Goal: Task Accomplishment & Management: Complete application form

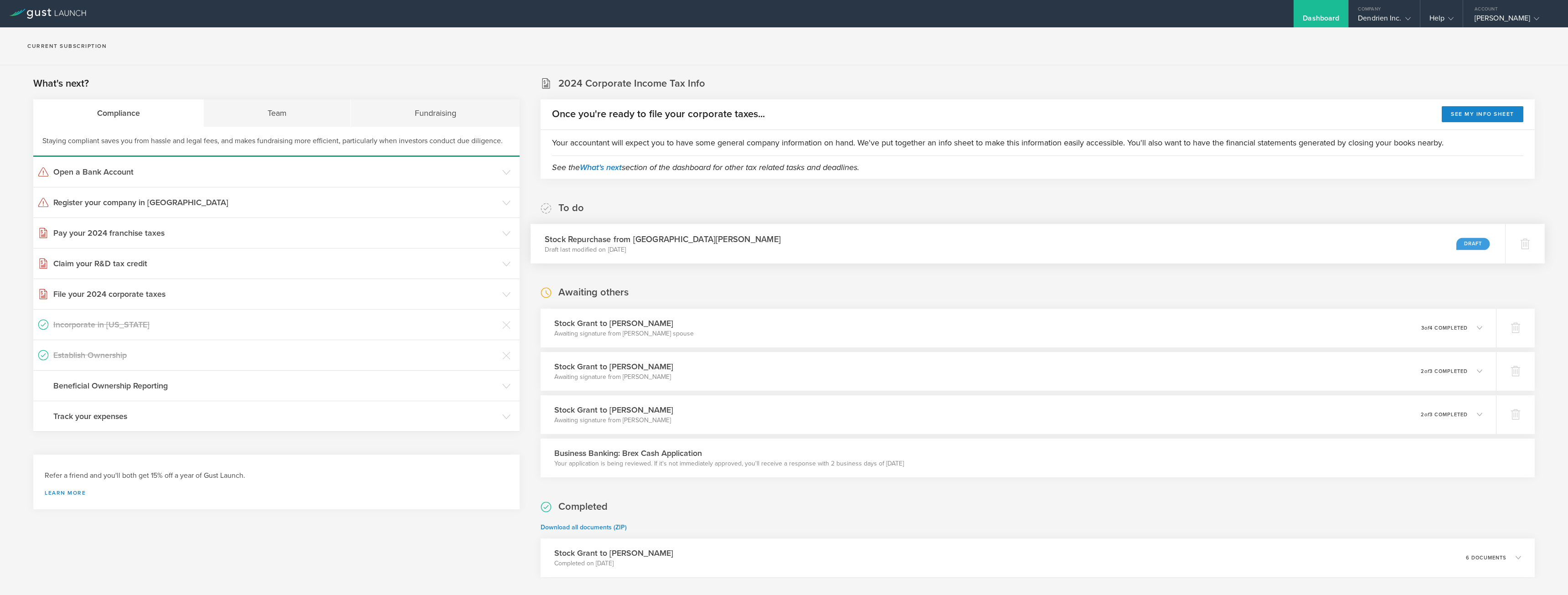
click at [1439, 242] on div "Stock Repurchase from Sydney Portuesi Draft last modified on Sep 11, 2025 Draft" at bounding box center [1018, 244] width 975 height 40
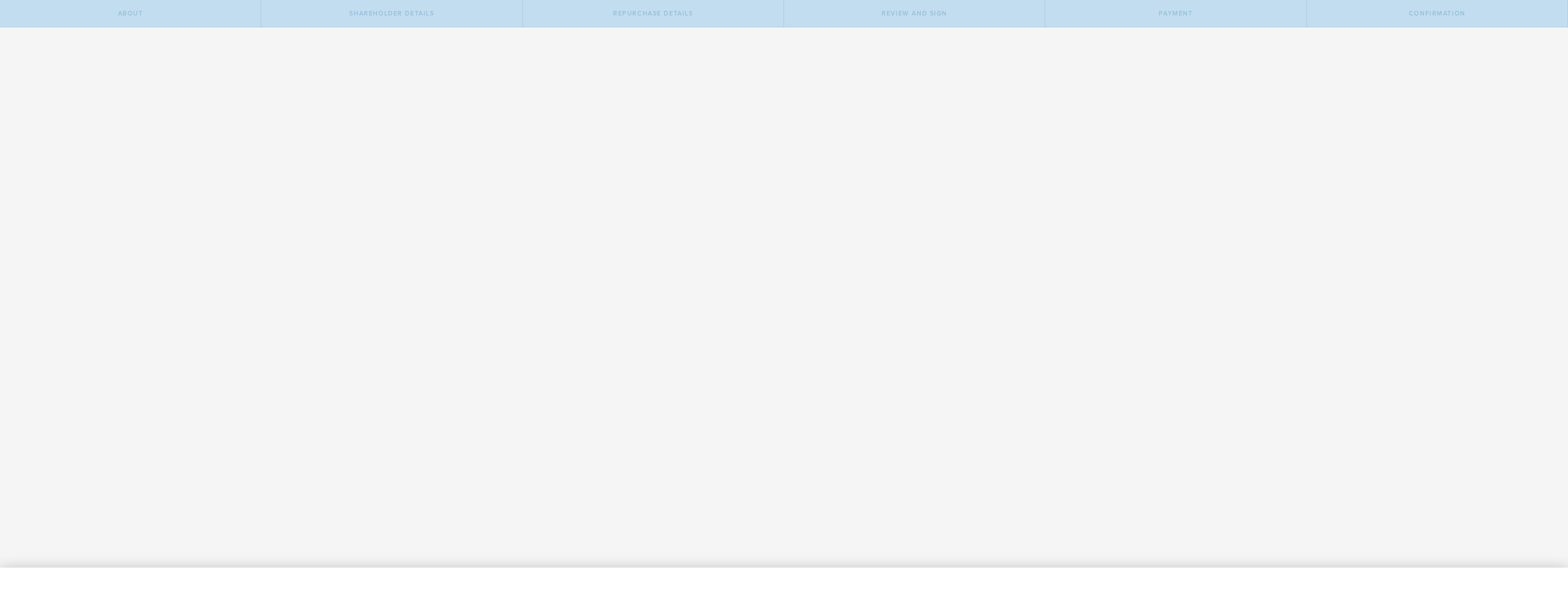
radio input "true"
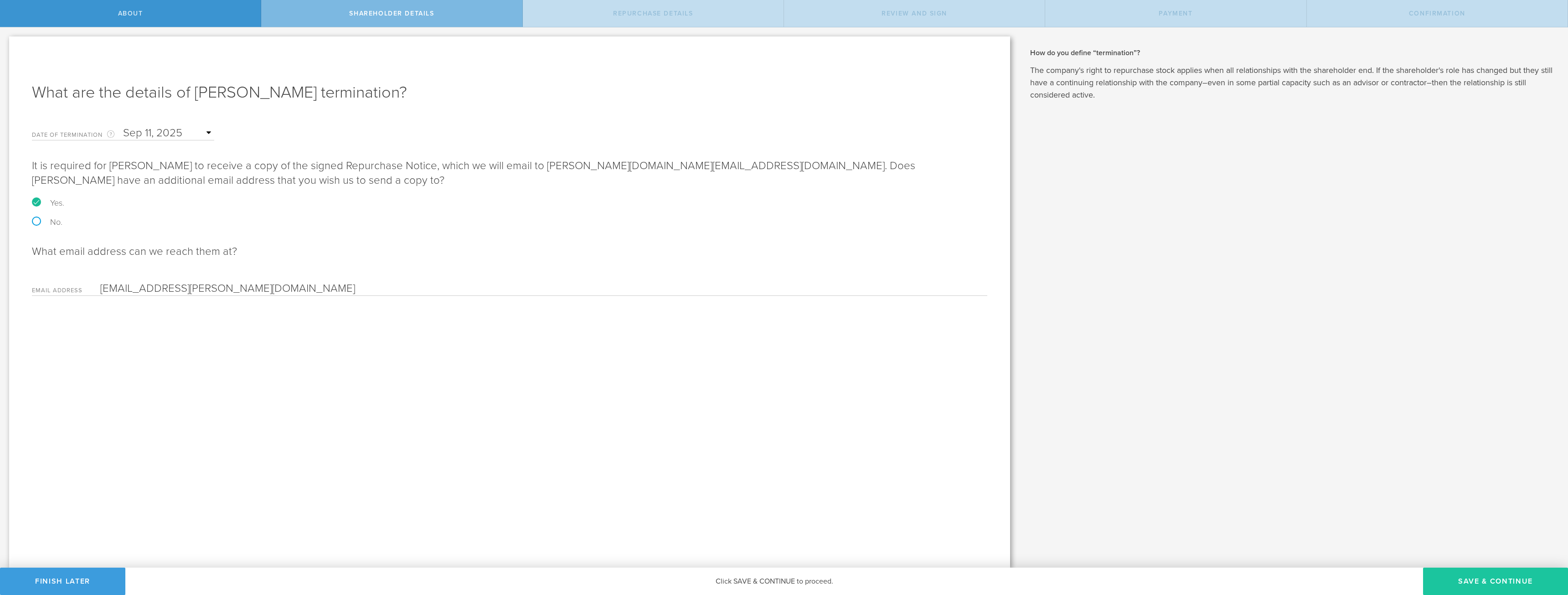
click at [1468, 579] on button "Save & Continue" at bounding box center [1495, 581] width 145 height 27
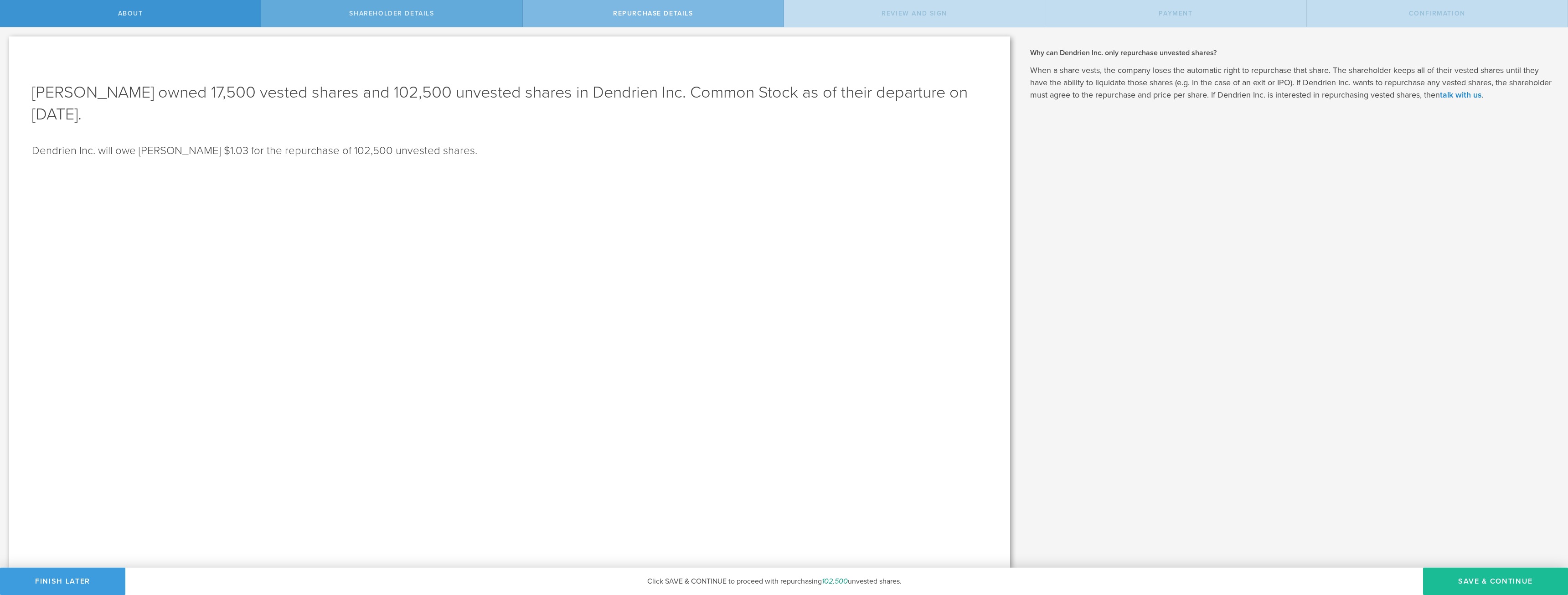
click at [418, 9] on div "Shareholder Details" at bounding box center [392, 13] width 261 height 27
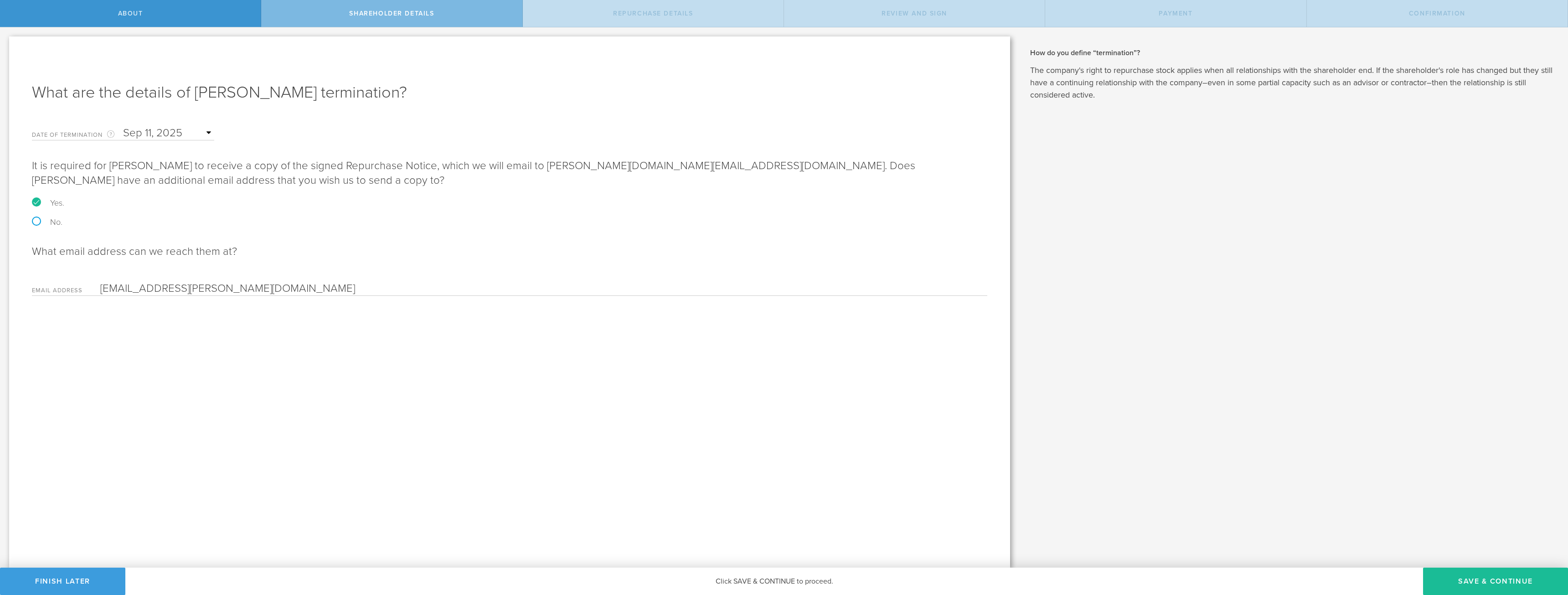
click at [190, 129] on input "text" at bounding box center [169, 133] width 91 height 14
click at [133, 204] on span "15" at bounding box center [131, 205] width 16 height 16
click at [1499, 580] on button "Save & Continue" at bounding box center [1495, 581] width 145 height 27
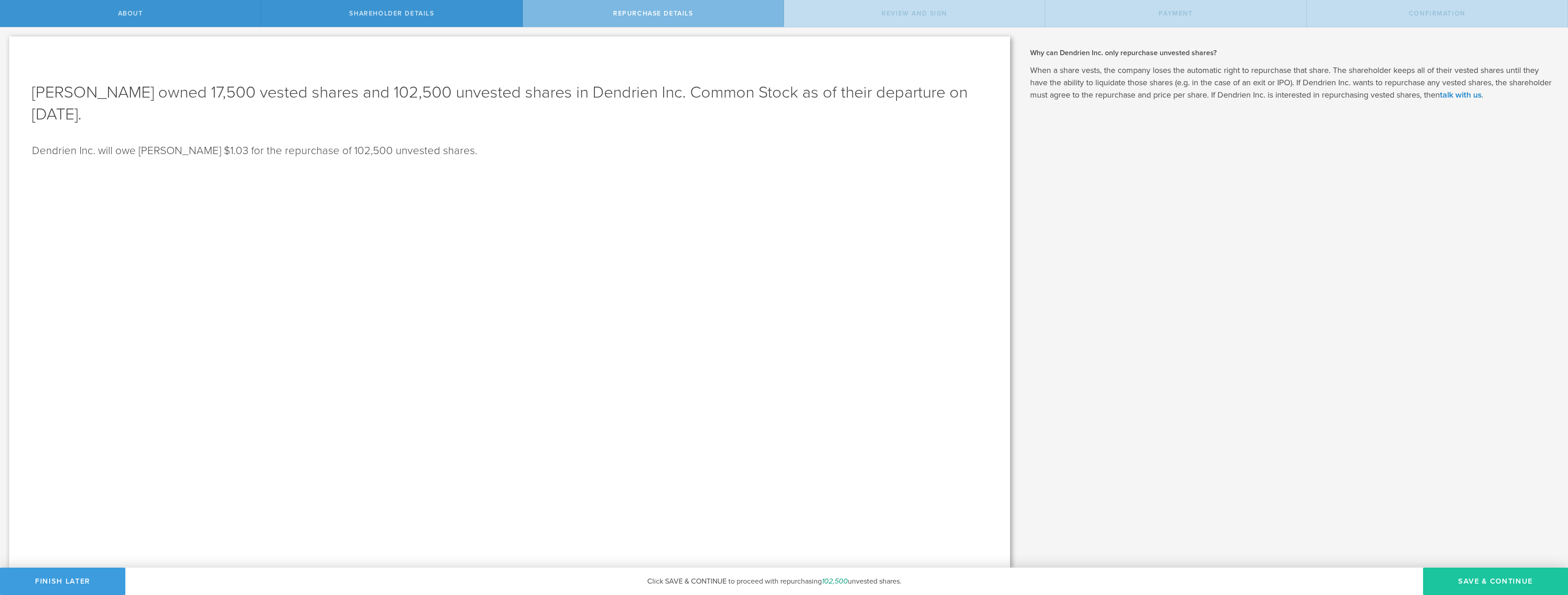
click at [1494, 579] on button "Save & Continue" at bounding box center [1495, 581] width 145 height 27
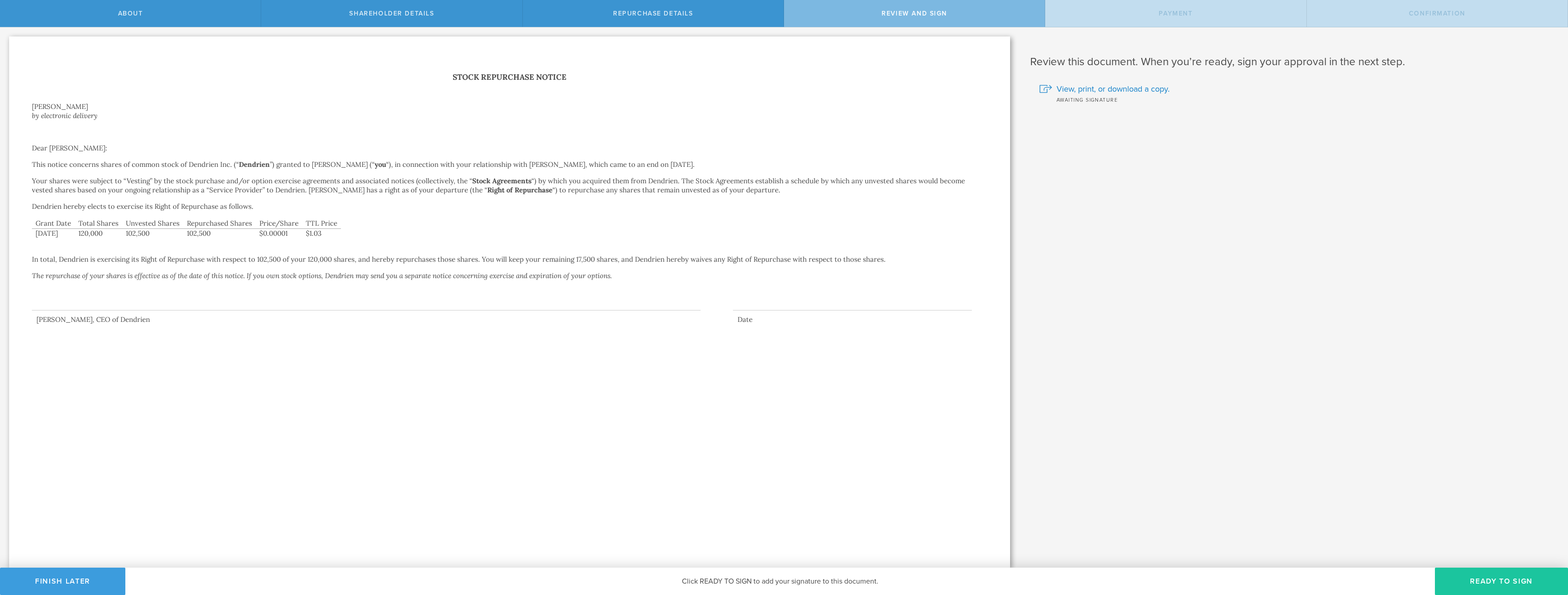
click at [1504, 586] on button "Ready to Sign" at bounding box center [1501, 581] width 133 height 27
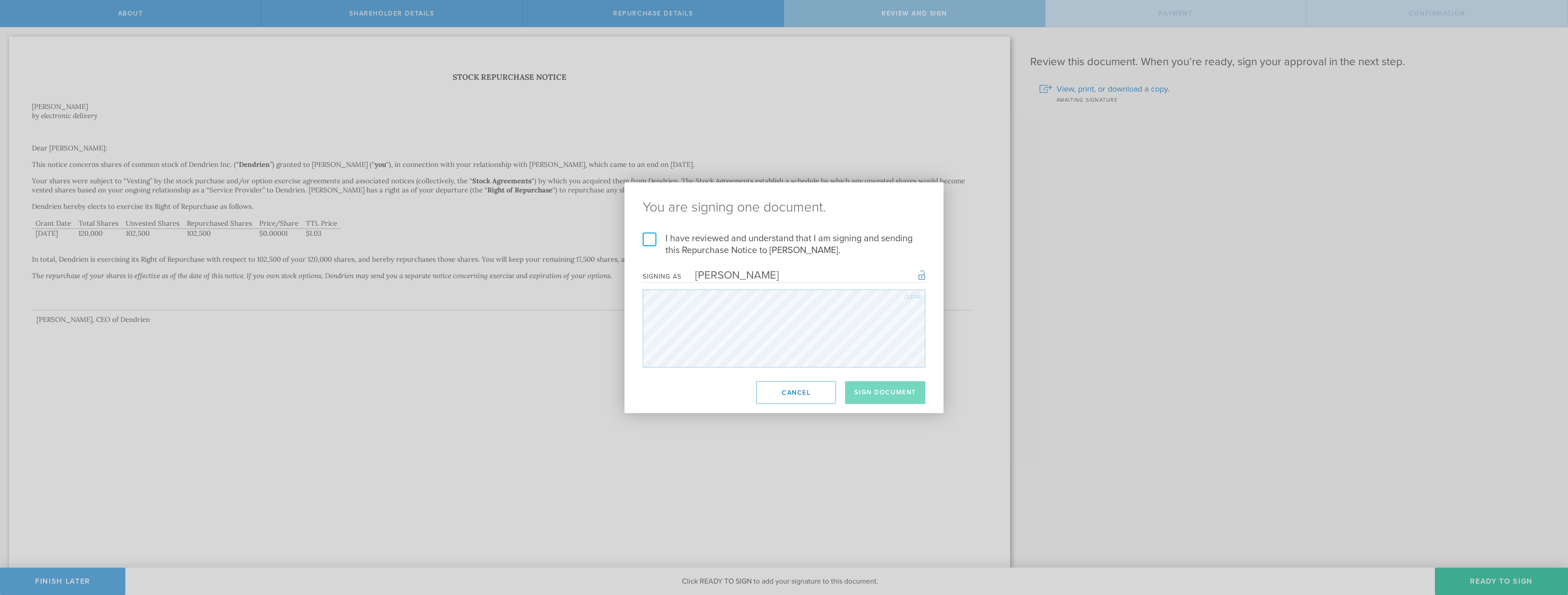
click at [644, 232] on h2 "You are signing one document." at bounding box center [783, 208] width 319 height 50
drag, startPoint x: 649, startPoint y: 238, endPoint x: 654, endPoint y: 245, distance: 8.6
click at [649, 239] on label "I have reviewed and understand that I am signing and sending this Repurchase No…" at bounding box center [784, 244] width 283 height 24
click at [0, 0] on input "I have reviewed and understand that I am signing and sending this Repurchase No…" at bounding box center [0, 0] width 0 height 0
click at [891, 391] on button "Sign Document" at bounding box center [885, 392] width 80 height 23
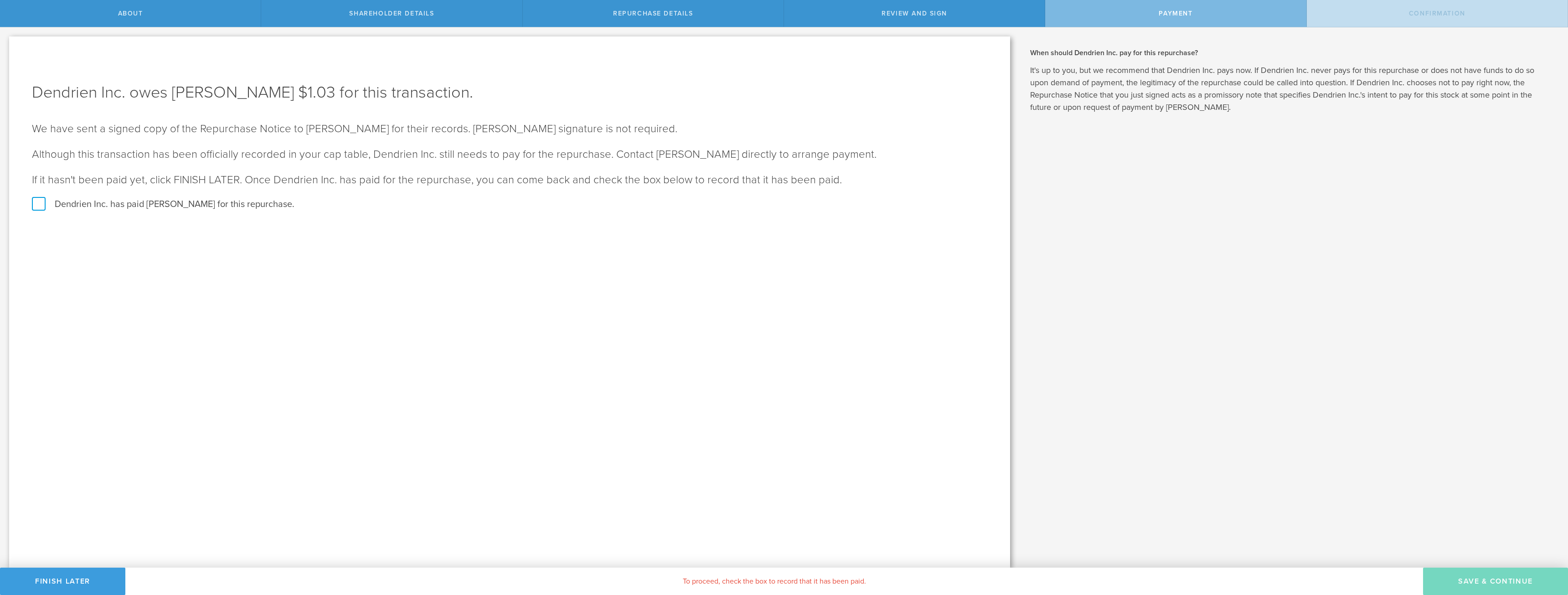
click at [110, 203] on label "Dendrien Inc. has paid Sydney Portuesi for this repurchase." at bounding box center [509, 204] width 956 height 12
click at [6, 46] on input "Dendrien Inc. has paid Sydney Portuesi for this repurchase." at bounding box center [3, 37] width 6 height 19
checkbox input "true"
click at [1488, 582] on button "SAVE & CONTINUE" at bounding box center [1495, 581] width 145 height 27
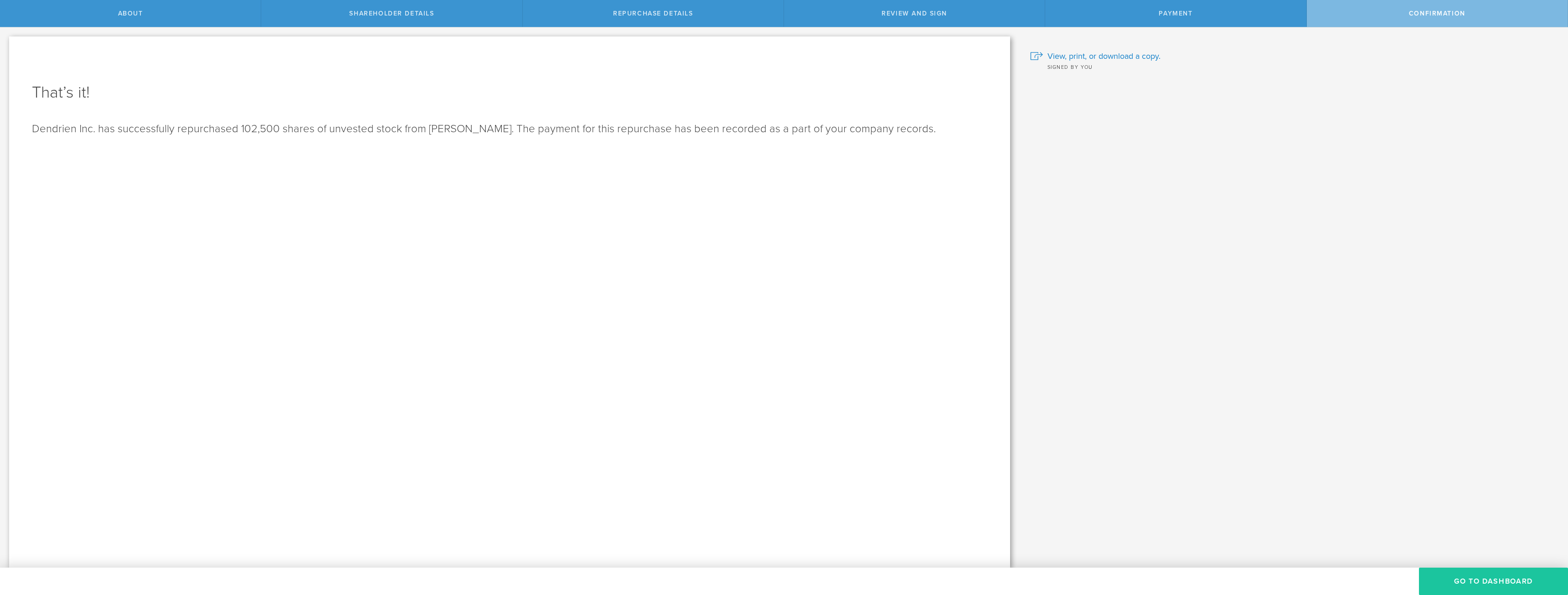
click at [1502, 579] on button "Go to Dashboard" at bounding box center [1493, 581] width 149 height 27
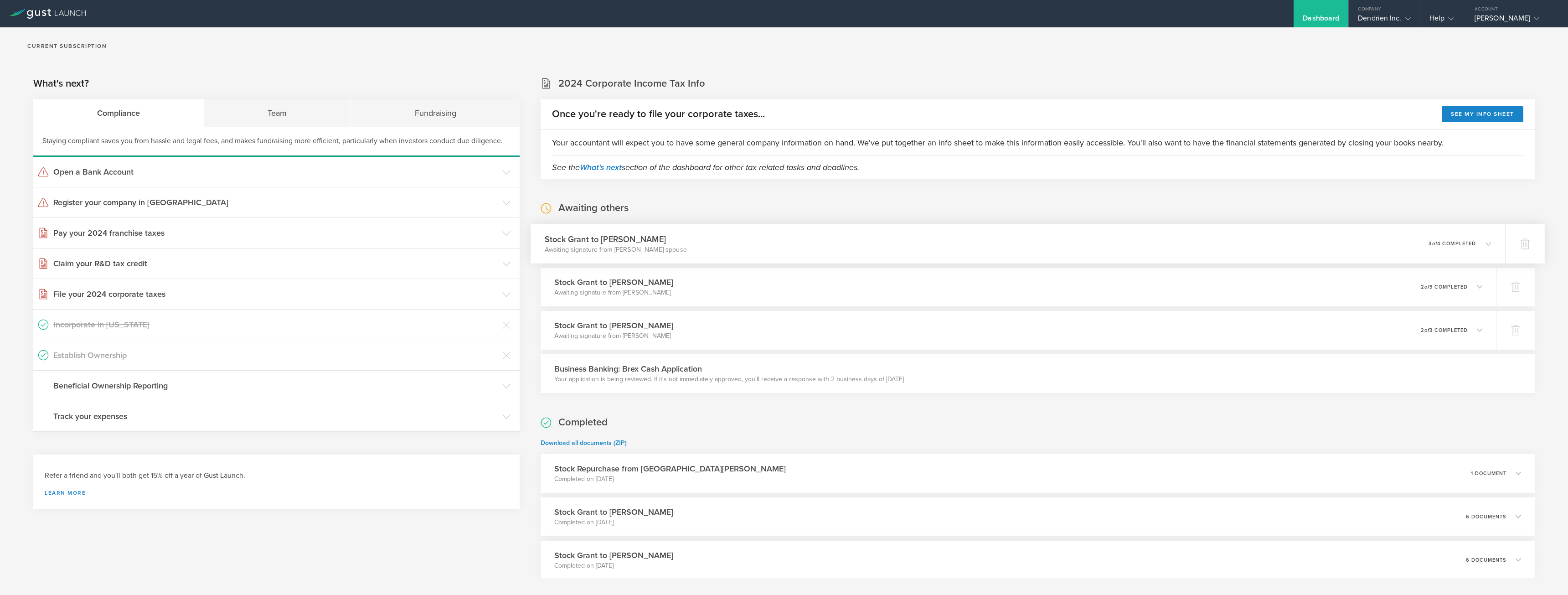
click at [665, 249] on p "Awaiting signature from Mark Speicher Rudkin’s spouse" at bounding box center [615, 249] width 142 height 9
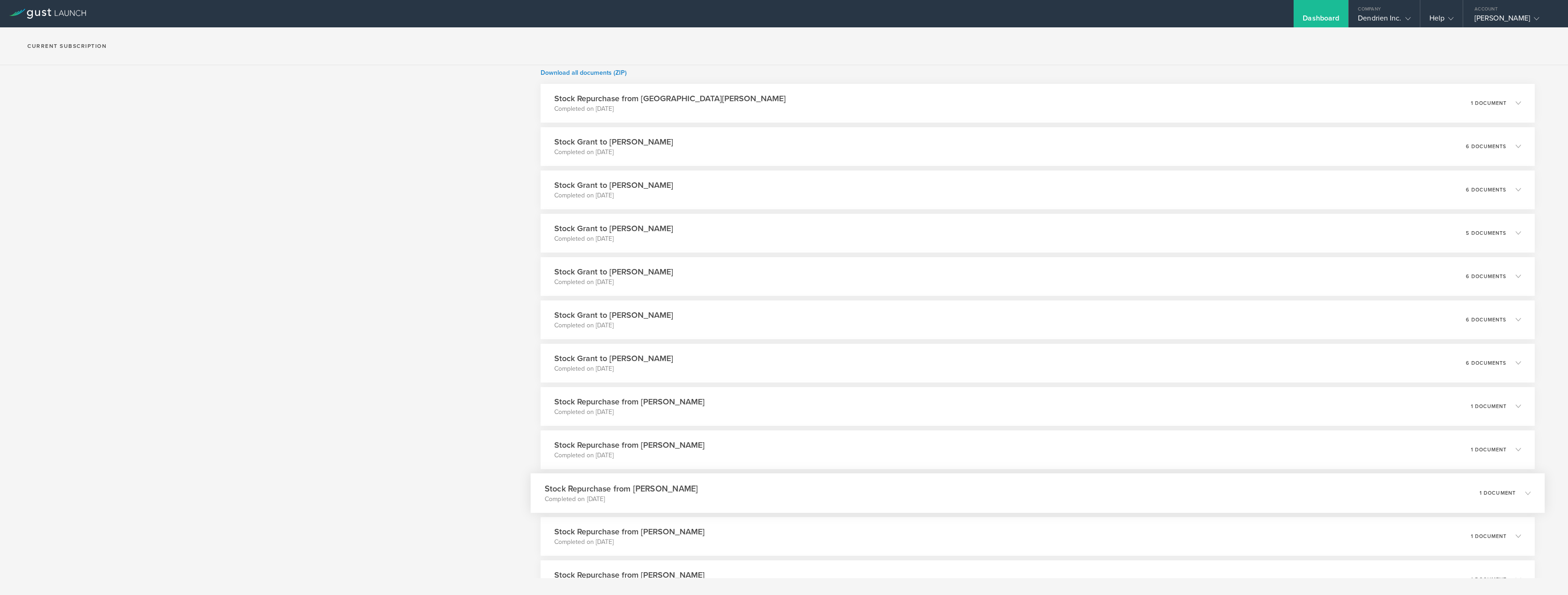
scroll to position [638, 0]
click at [646, 191] on div "Stock Grant to Jack Person Completed on May 14, 2025 6 documents" at bounding box center [1037, 195] width 1014 height 40
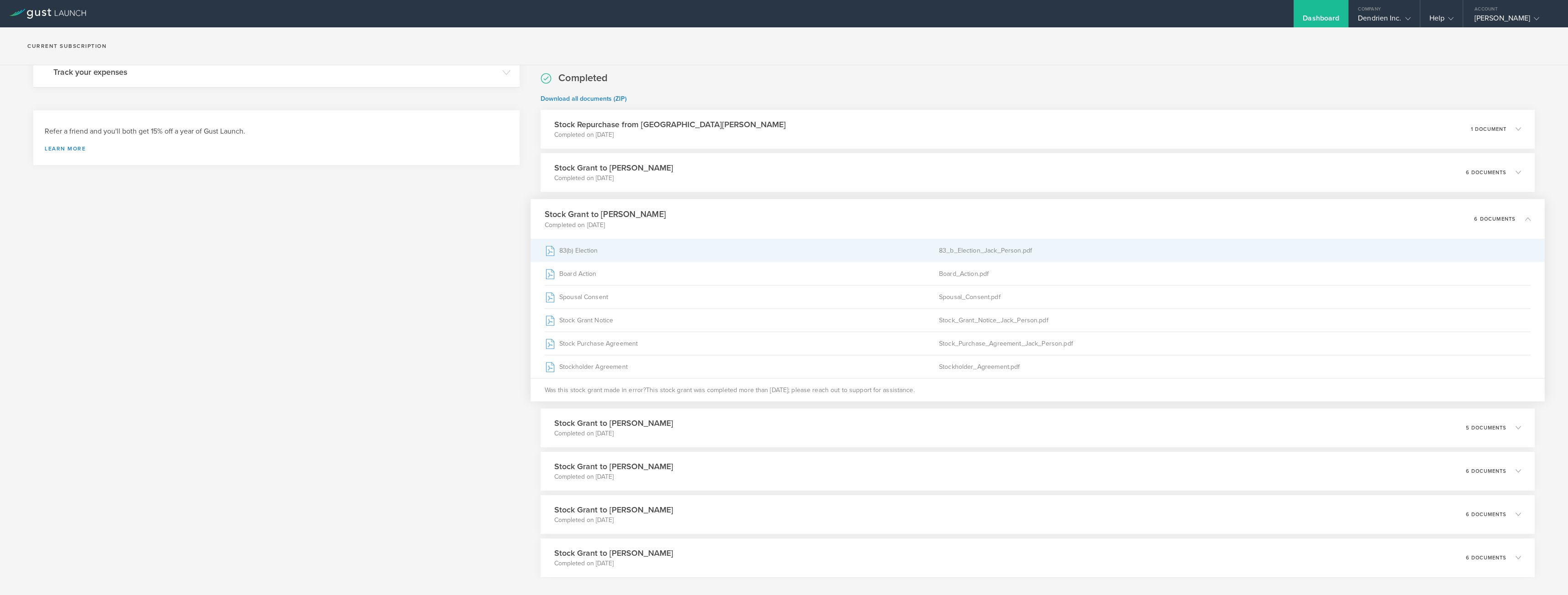
scroll to position [319, 0]
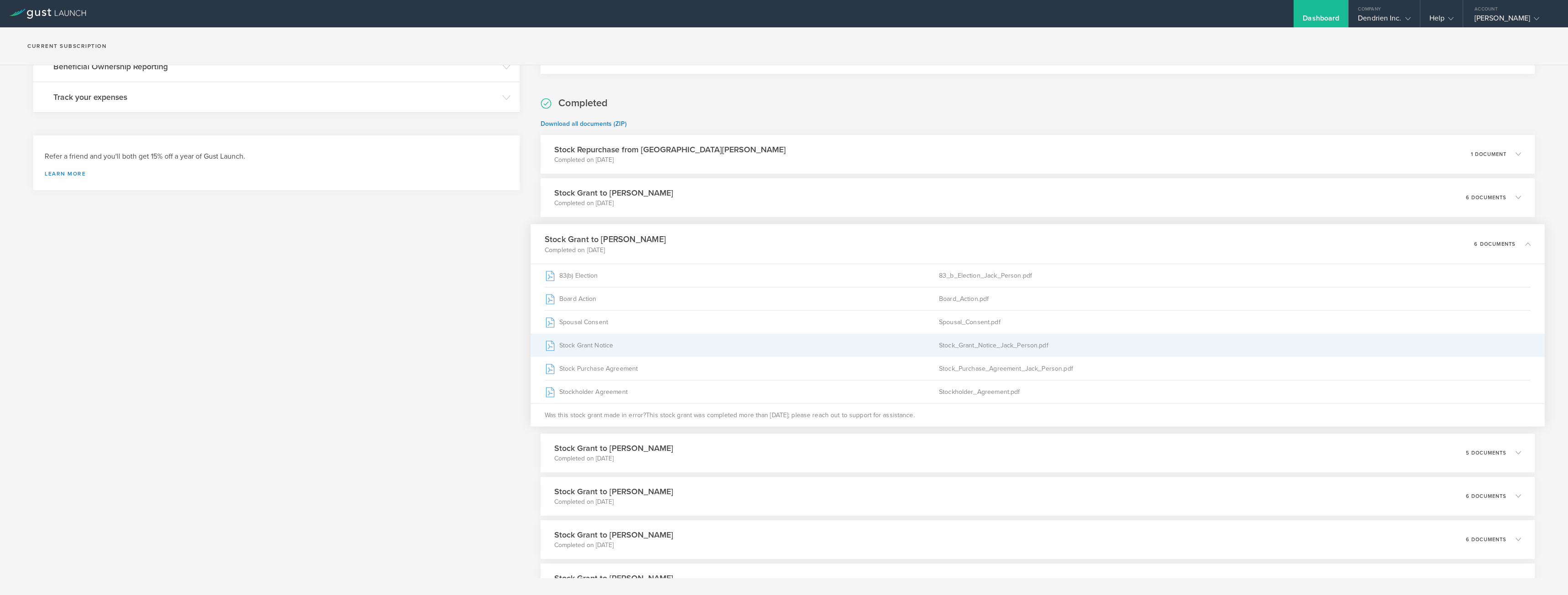
click at [626, 344] on div "Stock Grant Notice" at bounding box center [742, 345] width 395 height 23
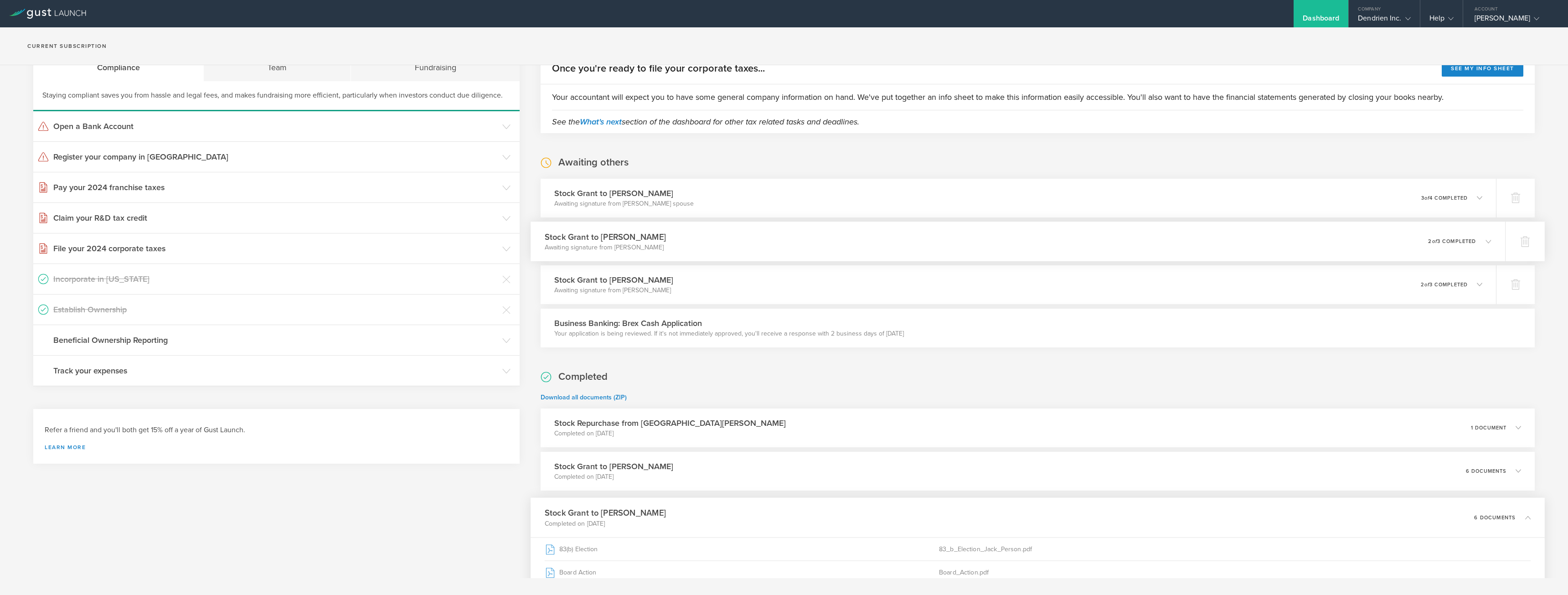
scroll to position [0, 0]
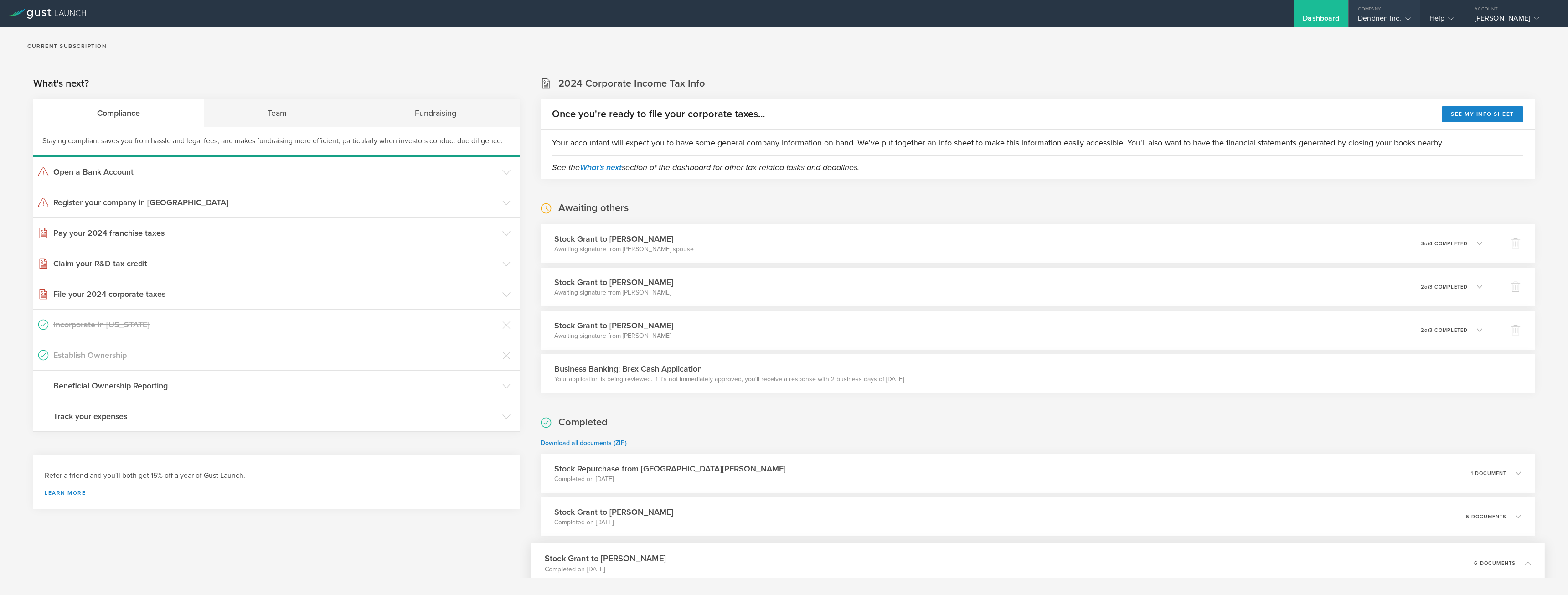
click at [1374, 13] on div "Company" at bounding box center [1384, 7] width 71 height 14
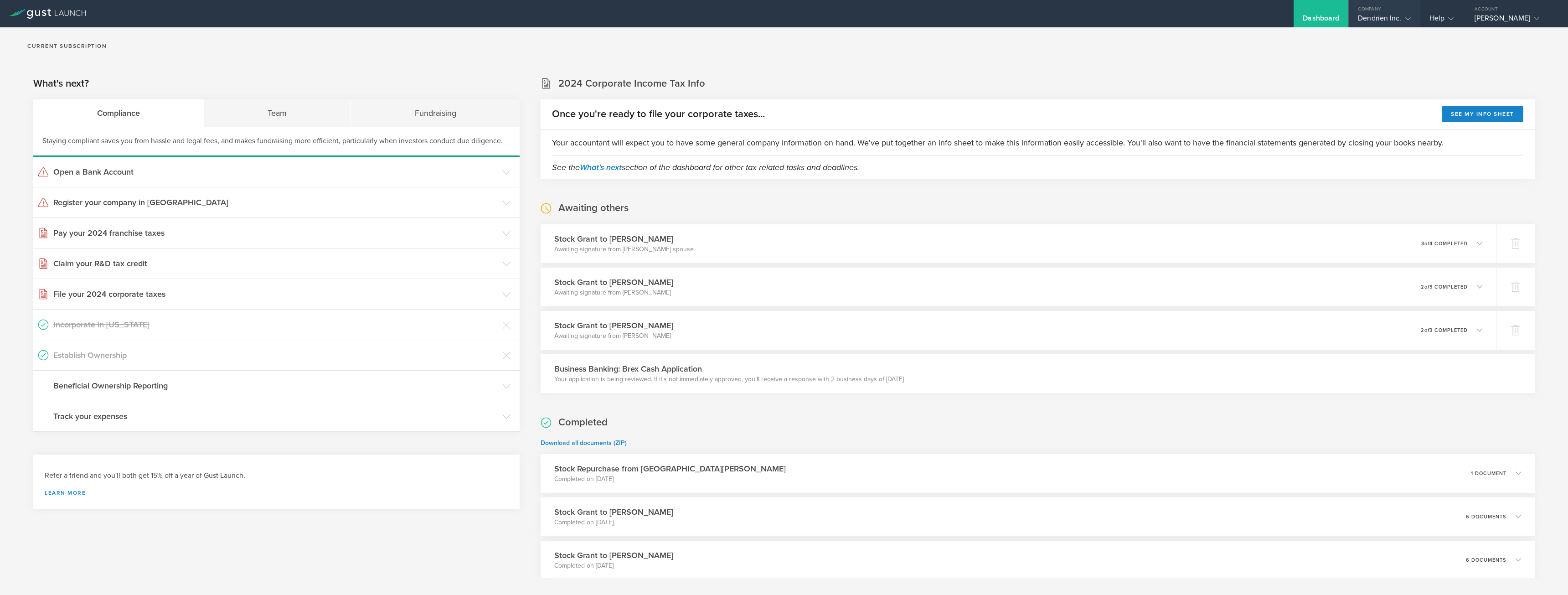
click at [1372, 13] on div "Company" at bounding box center [1384, 7] width 71 height 14
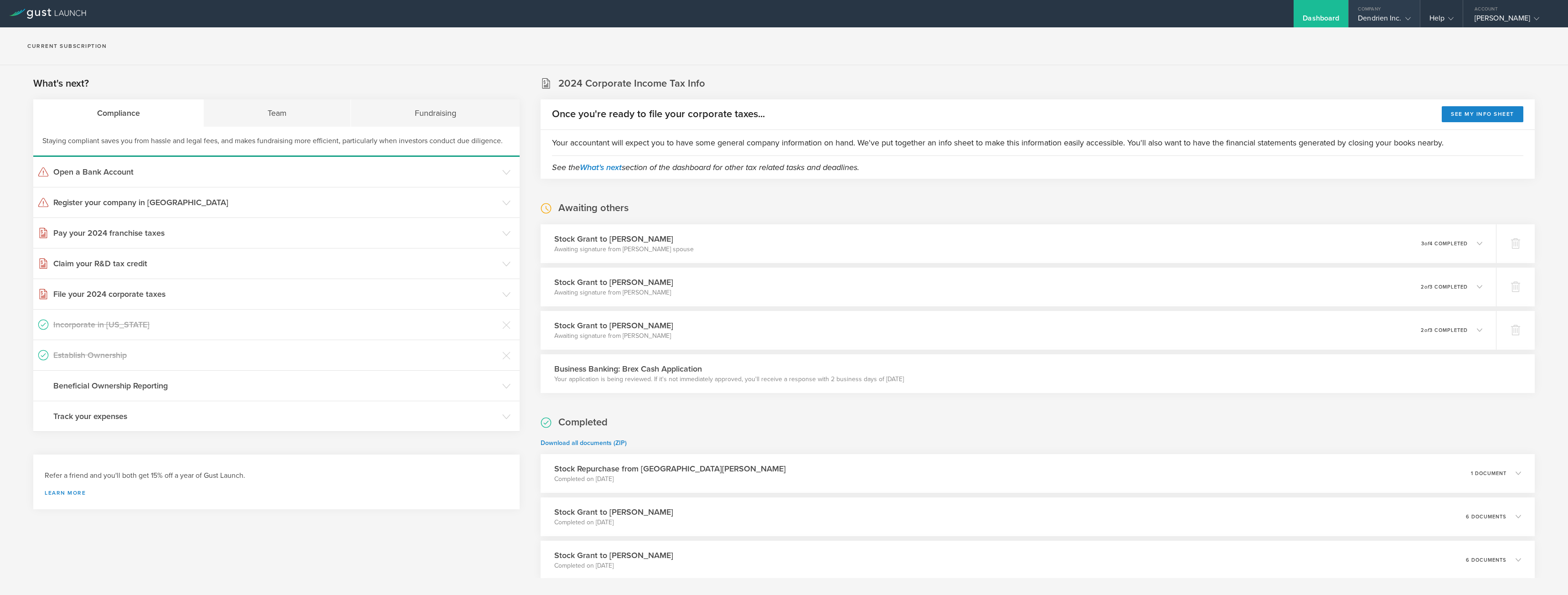
click at [1405, 22] on gust-icon at bounding box center [1406, 18] width 9 height 9
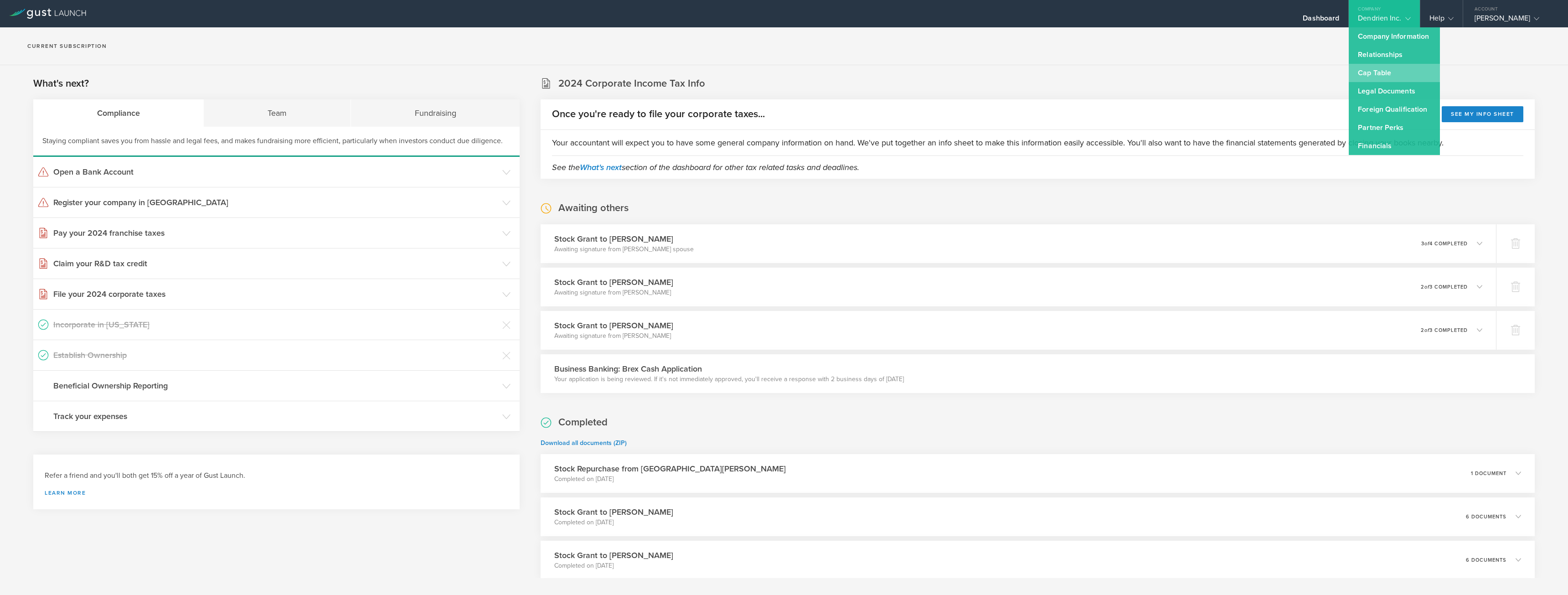
click at [1383, 71] on link "Cap Table" at bounding box center [1394, 73] width 91 height 18
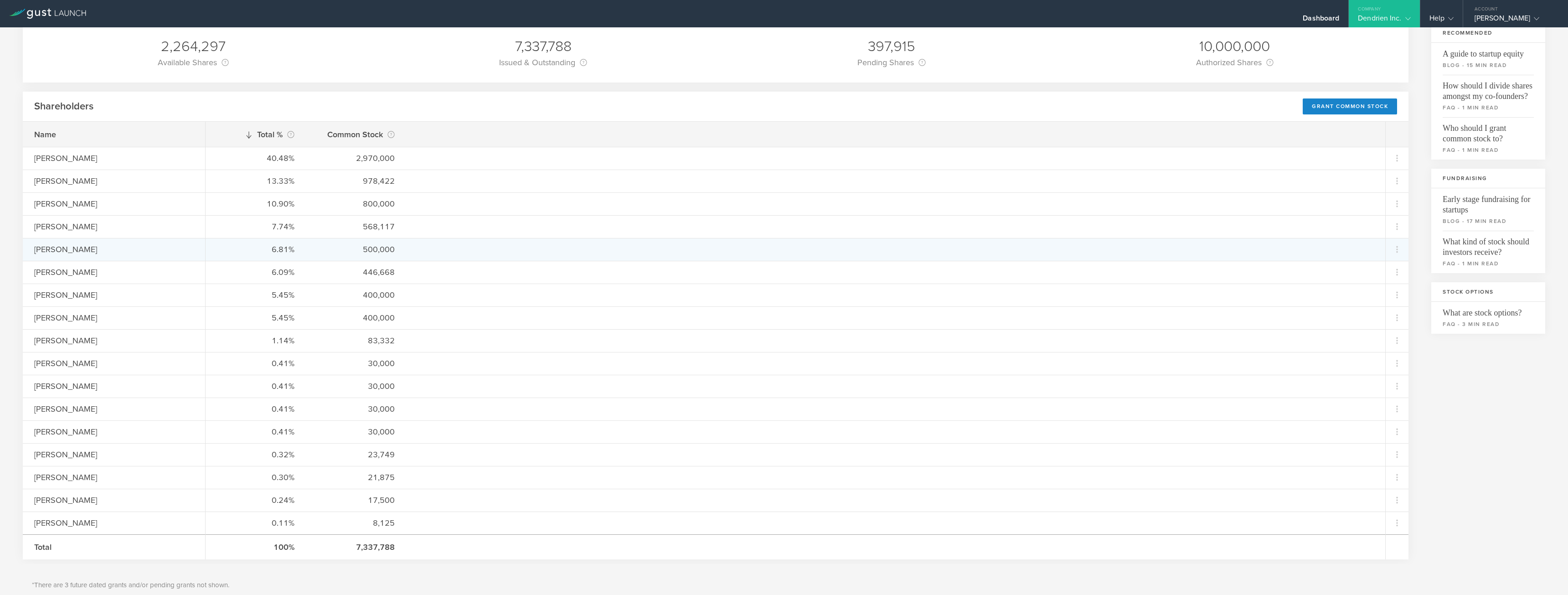
scroll to position [137, 0]
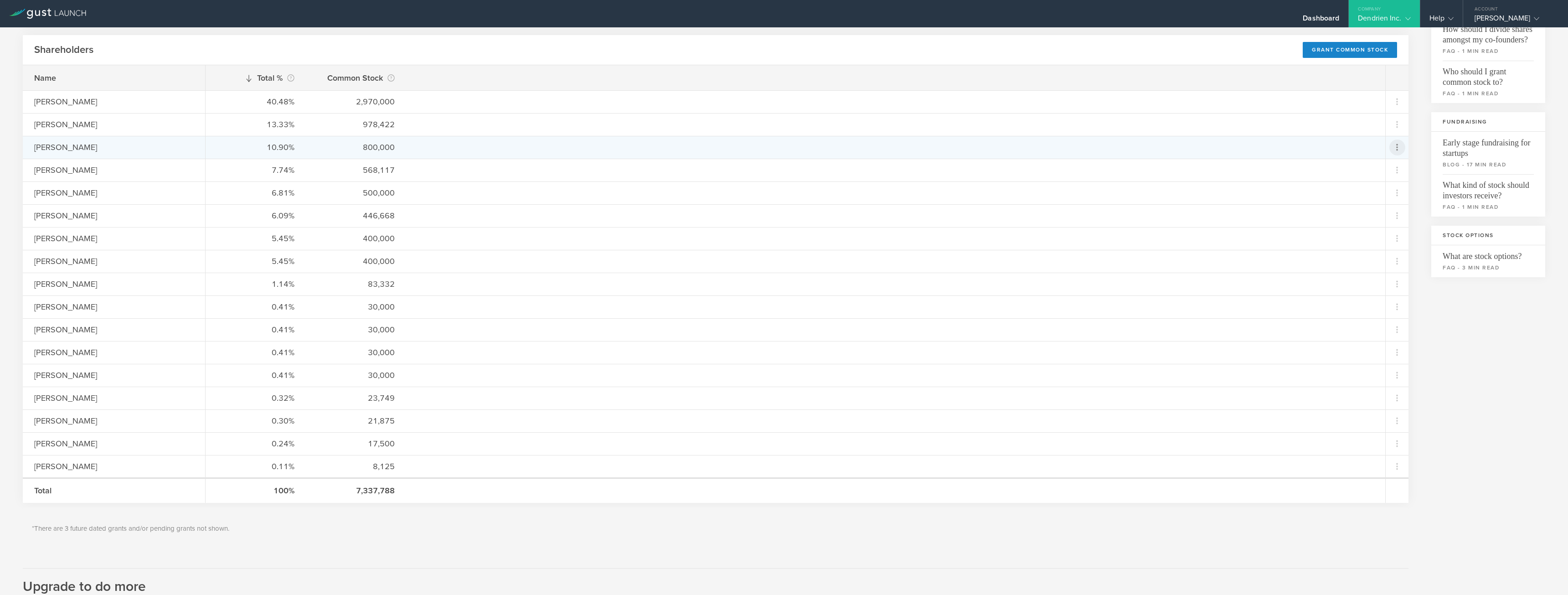
click at [1395, 149] on icon at bounding box center [1396, 147] width 11 height 11
click at [1371, 174] on div "Grant Common Stock" at bounding box center [1361, 171] width 69 height 10
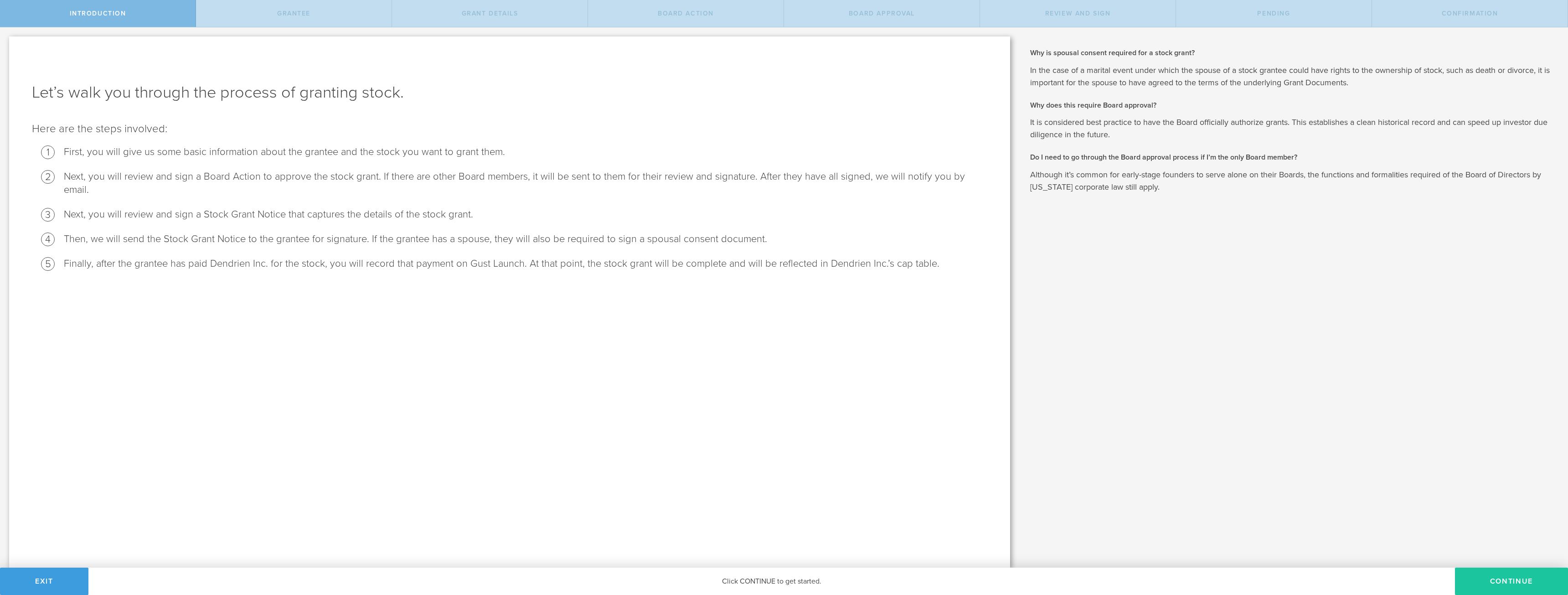
click at [1500, 580] on button "Continue" at bounding box center [1511, 581] width 113 height 27
radio input "true"
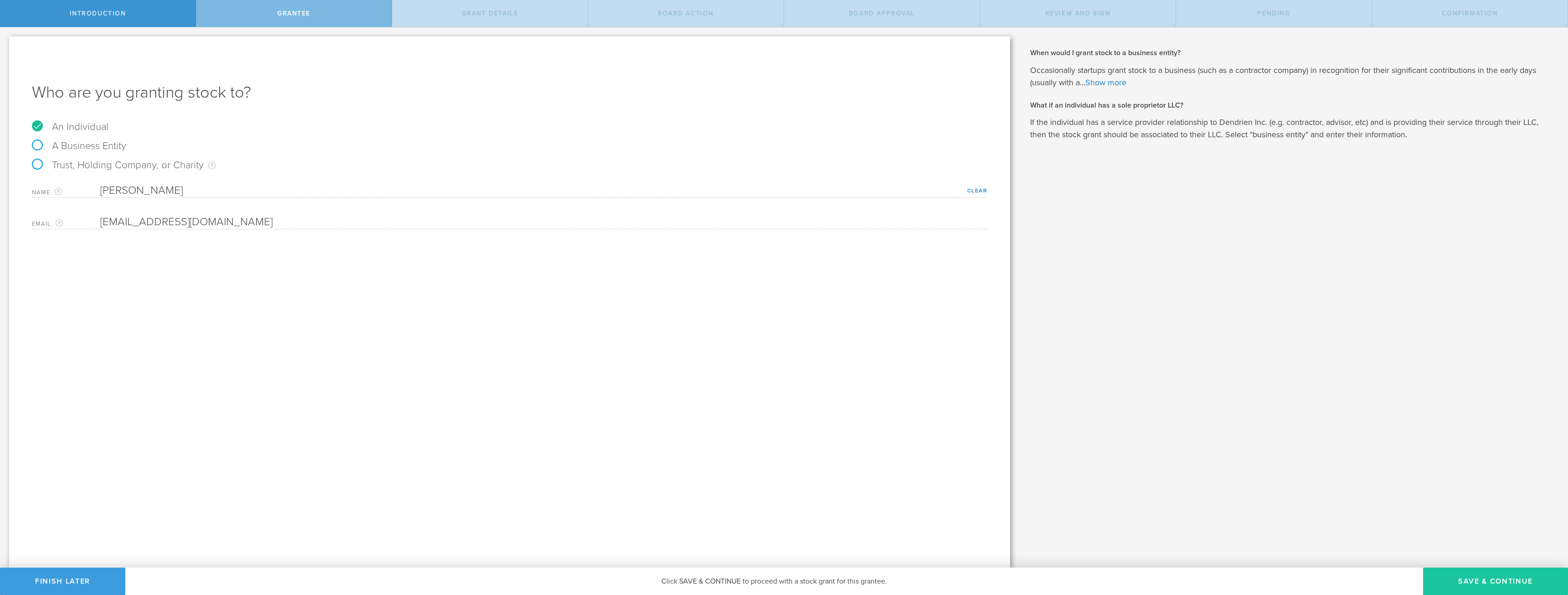
click at [1513, 575] on button "Save & Continue" at bounding box center [1495, 581] width 145 height 27
type input "48"
type input "12"
select select "none"
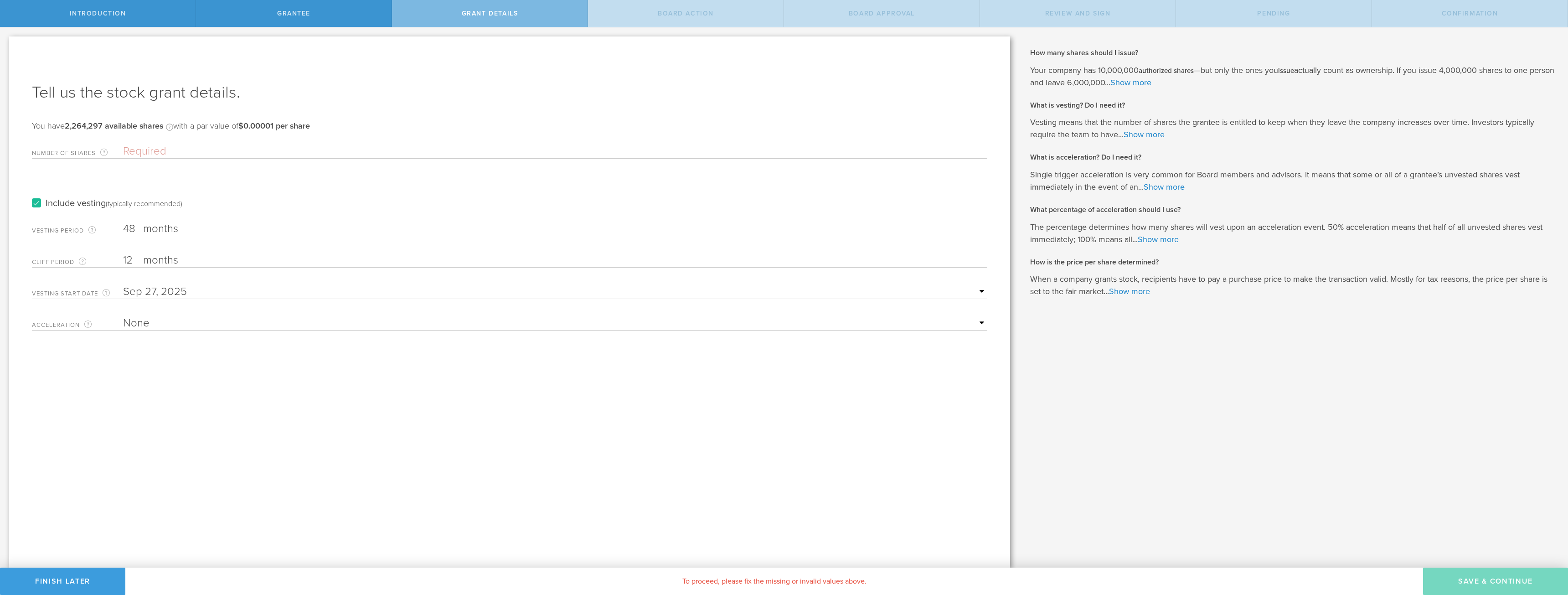
click at [173, 152] on input "Number of Shares The total amount of stock the company is granting to this reci…" at bounding box center [555, 151] width 864 height 14
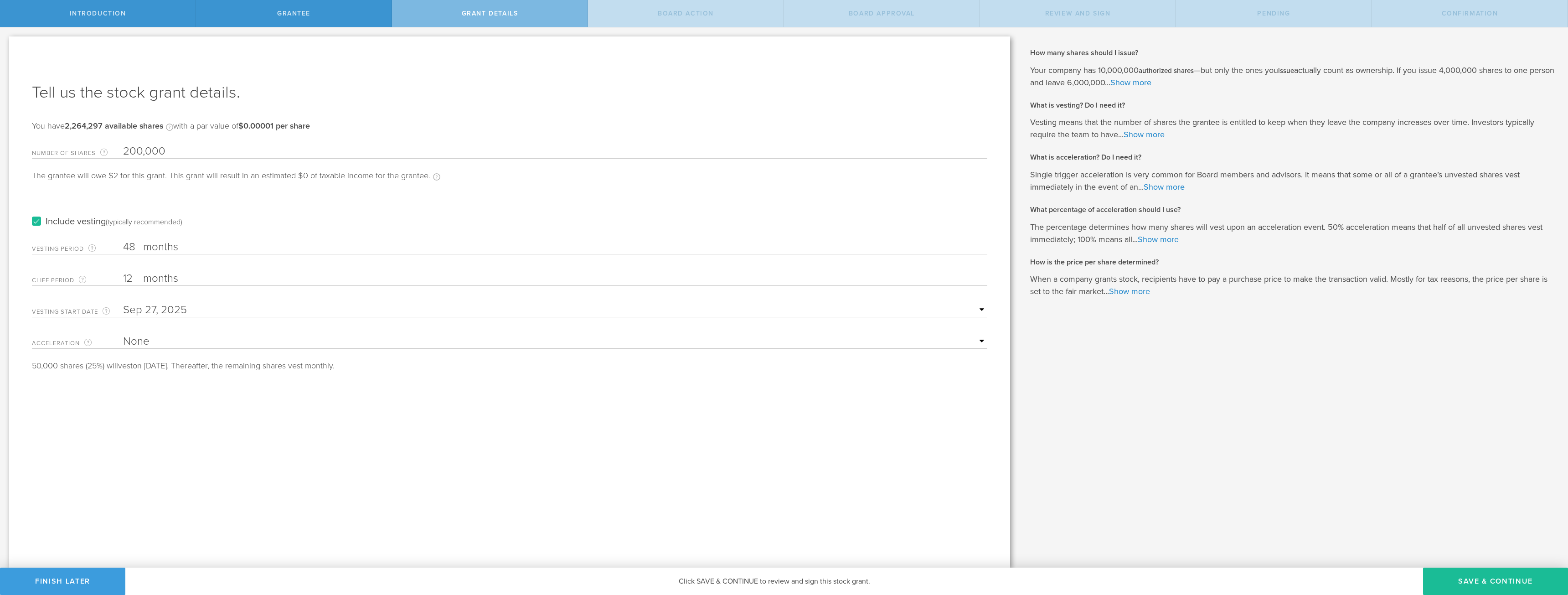
type input "200,000"
click at [186, 246] on label "months" at bounding box center [188, 247] width 91 height 15
click at [186, 246] on input "48" at bounding box center [555, 247] width 864 height 14
type input "4"
type input "24"
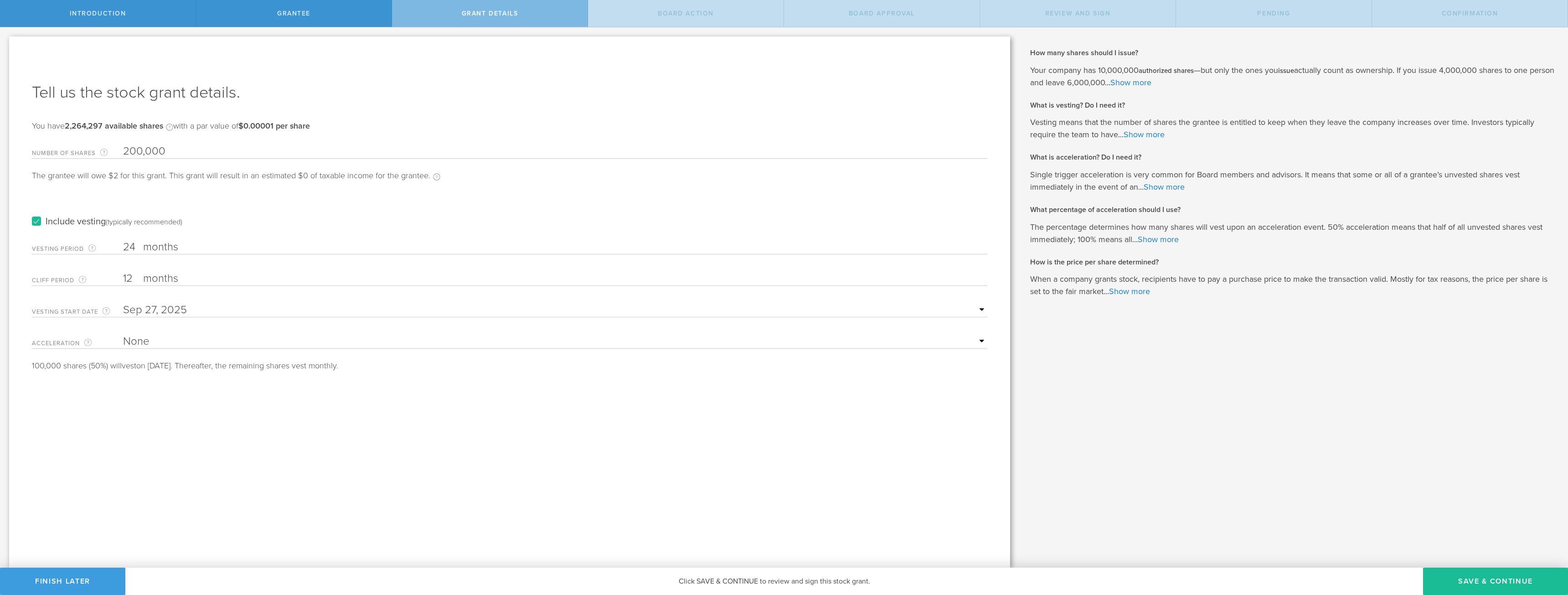
click at [275, 200] on div "Include vesting (typically recommended)" at bounding box center [509, 213] width 956 height 46
drag, startPoint x: 136, startPoint y: 278, endPoint x: 43, endPoint y: 278, distance: 93.0
click at [43, 278] on div "Cliff Period The initial waiting period before the first set of shares vests. T…" at bounding box center [509, 276] width 956 height 18
type input "3"
click at [186, 339] on select "None Single Trigger Double Trigger" at bounding box center [555, 341] width 864 height 14
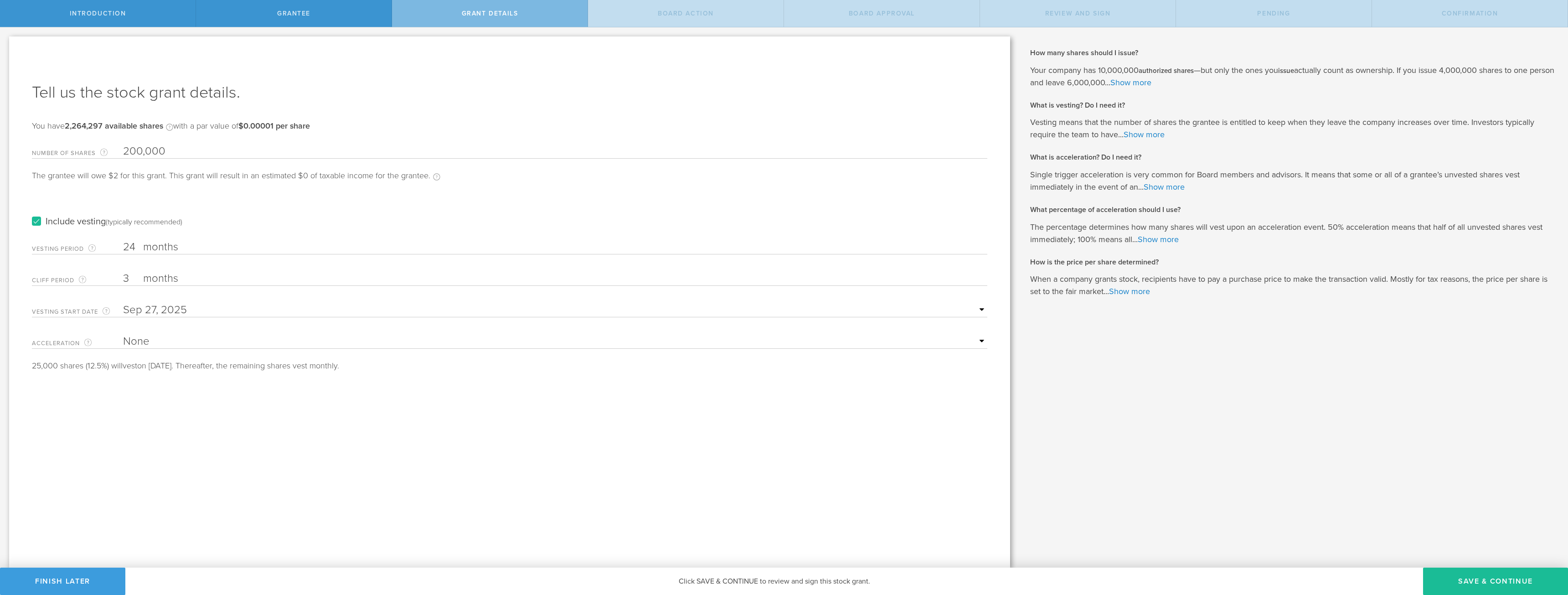
click at [158, 339] on select "None Single Trigger Double Trigger" at bounding box center [555, 341] width 864 height 14
select select "single"
click at [123, 334] on select "None Single Trigger Double Trigger" at bounding box center [555, 341] width 864 height 14
click at [1492, 580] on button "Save & Continue" at bounding box center [1495, 581] width 145 height 27
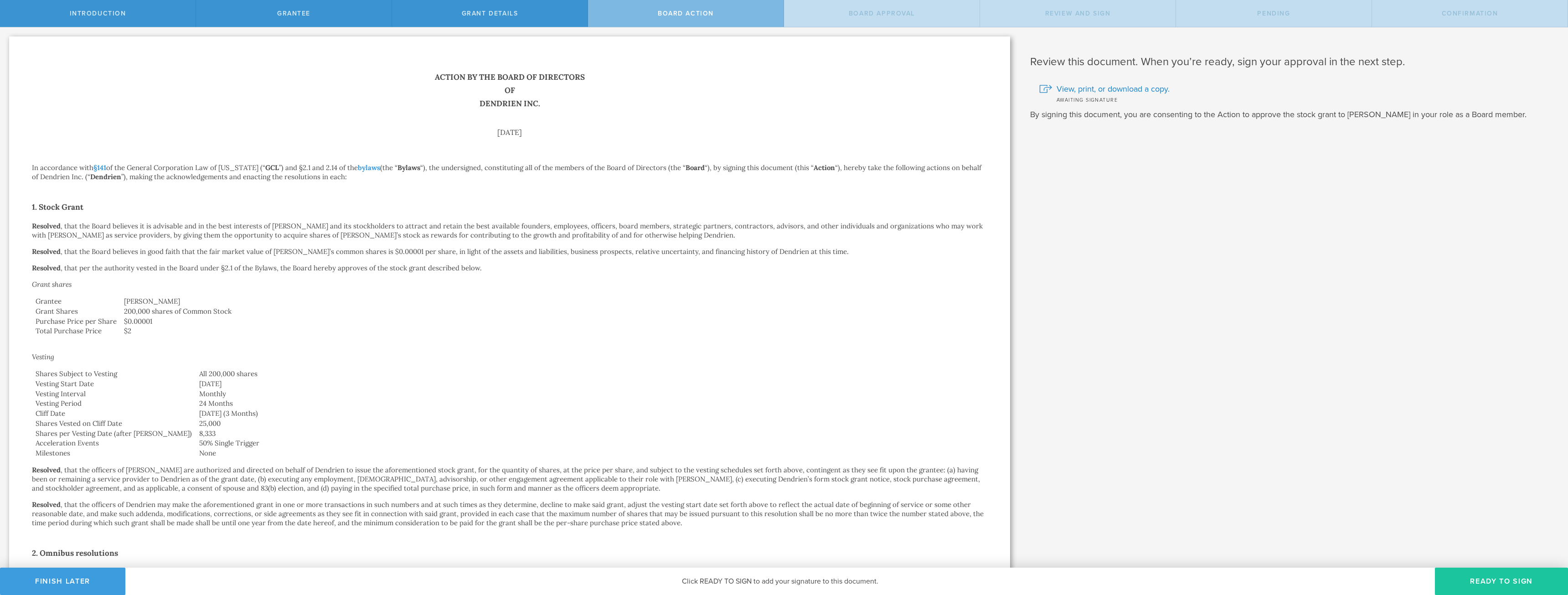
click at [1482, 576] on button "Ready to Sign" at bounding box center [1501, 581] width 133 height 27
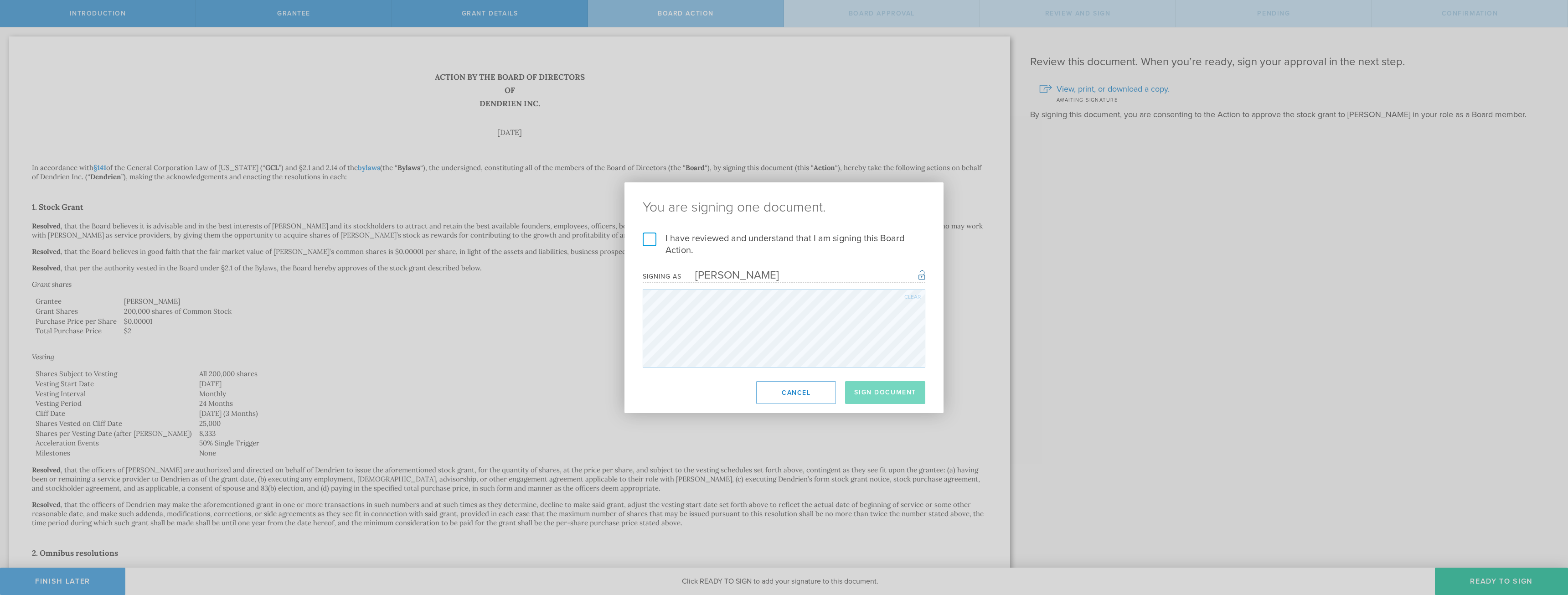
click at [678, 239] on label "I have reviewed and understand that I am signing this Board Action." at bounding box center [784, 244] width 283 height 24
click at [0, 0] on input "I have reviewed and understand that I am signing this Board Action." at bounding box center [0, 0] width 0 height 0
click at [890, 391] on button "Sign Document" at bounding box center [885, 392] width 80 height 23
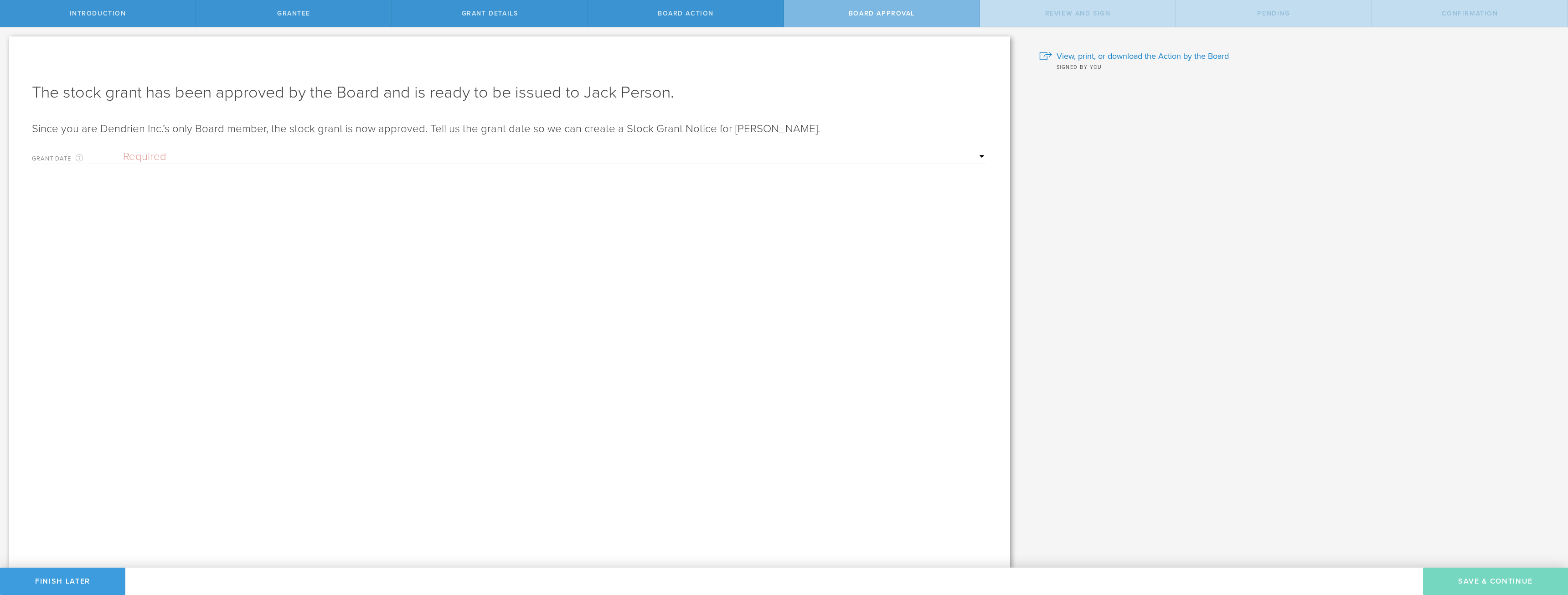
click at [203, 154] on select "Required Upon grantee's signature A specific date" at bounding box center [555, 157] width 864 height 14
select select "uponGranteeSignature"
click at [123, 150] on select "Required Upon grantee's signature A specific date" at bounding box center [555, 157] width 864 height 14
click at [1481, 582] on button "Save & Continue" at bounding box center [1495, 581] width 145 height 27
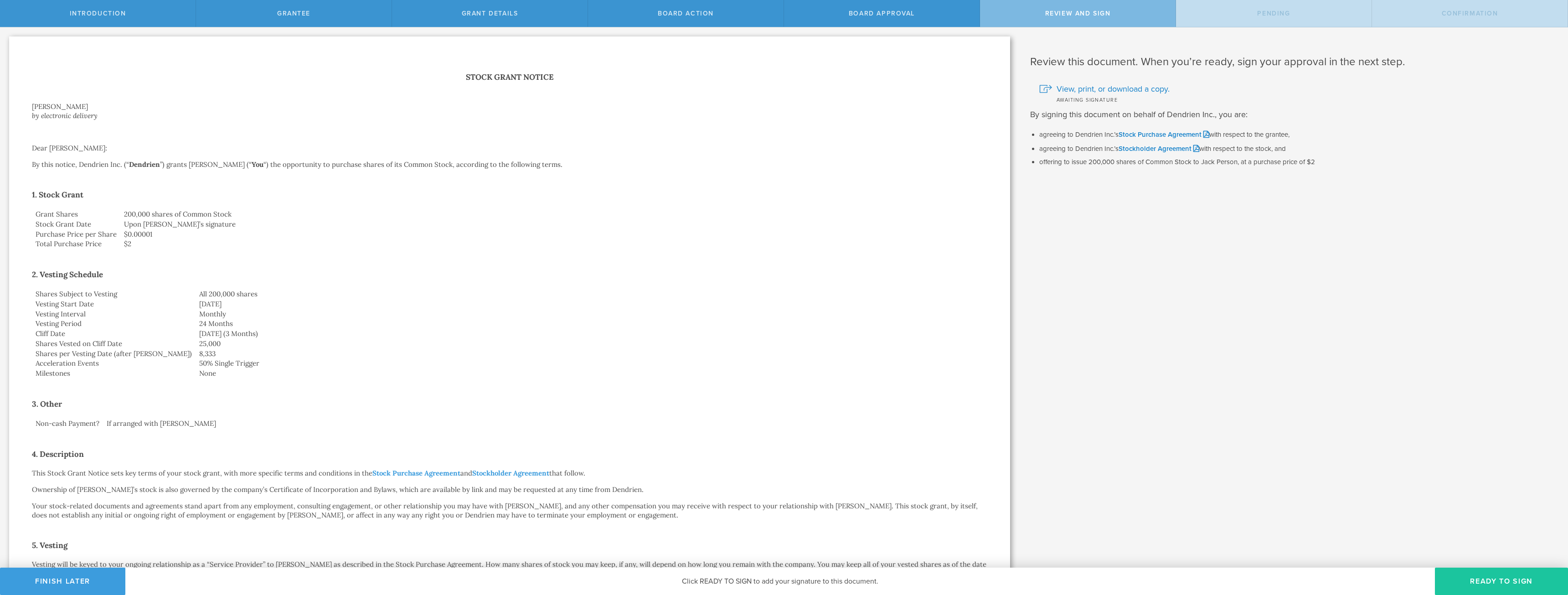
click at [1495, 583] on button "Ready to Sign" at bounding box center [1501, 581] width 133 height 27
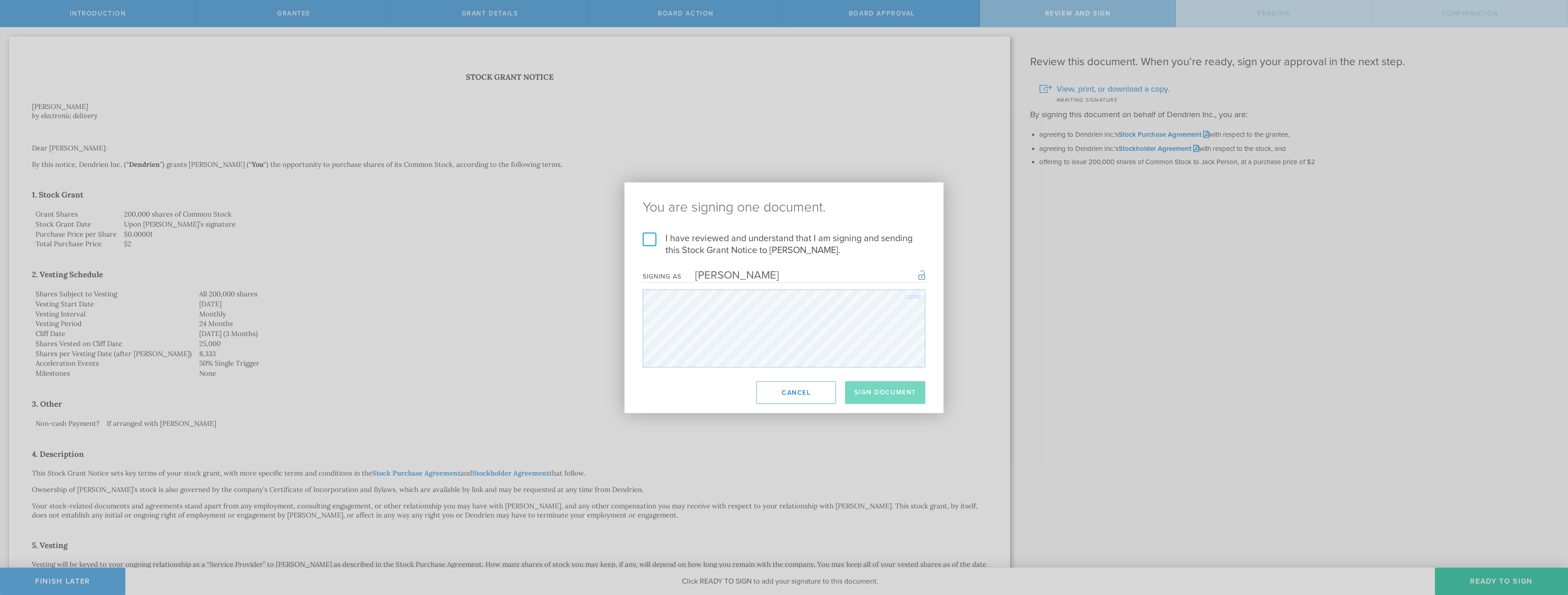
click at [647, 236] on label "I have reviewed and understand that I am signing and sending this Stock Grant N…" at bounding box center [784, 244] width 283 height 24
click at [0, 0] on input "I have reviewed and understand that I am signing and sending this Stock Grant N…" at bounding box center [0, 0] width 0 height 0
click at [894, 387] on button "Sign Document" at bounding box center [885, 392] width 80 height 23
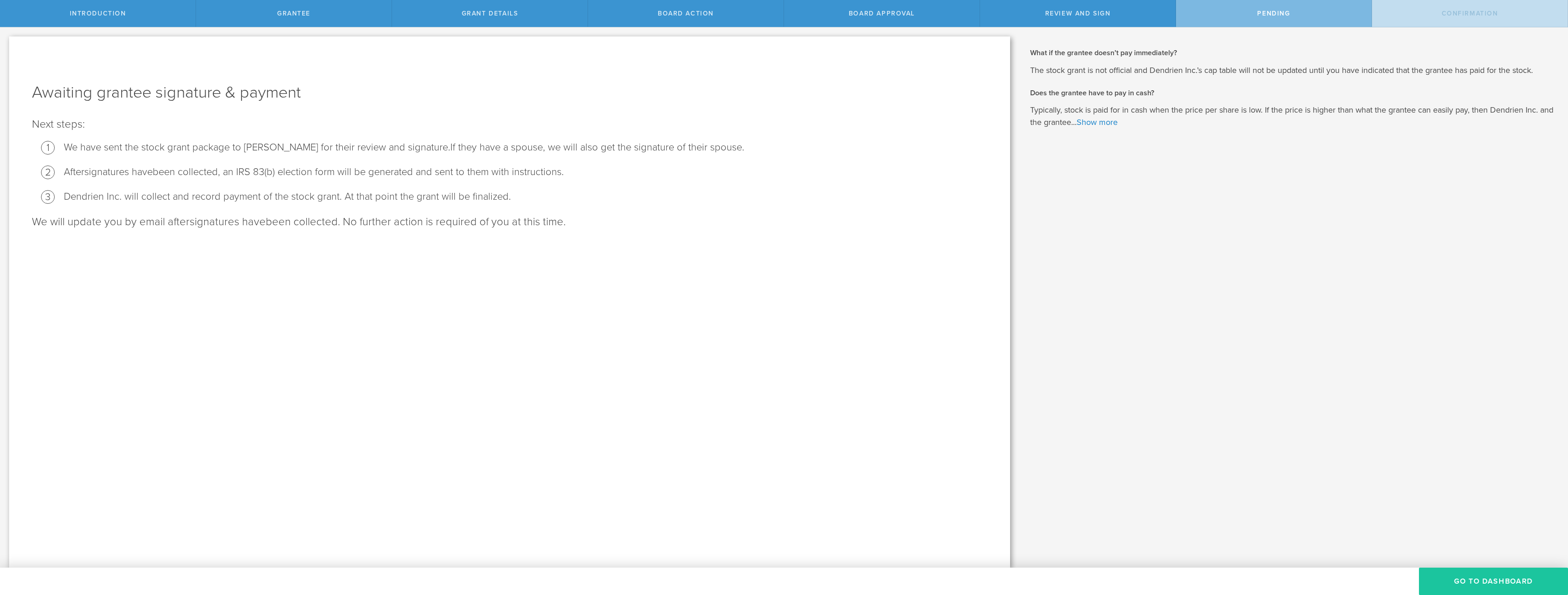
click at [1502, 583] on button "Go To Dashboard" at bounding box center [1493, 581] width 149 height 27
